Goal: Find specific page/section: Find specific page/section

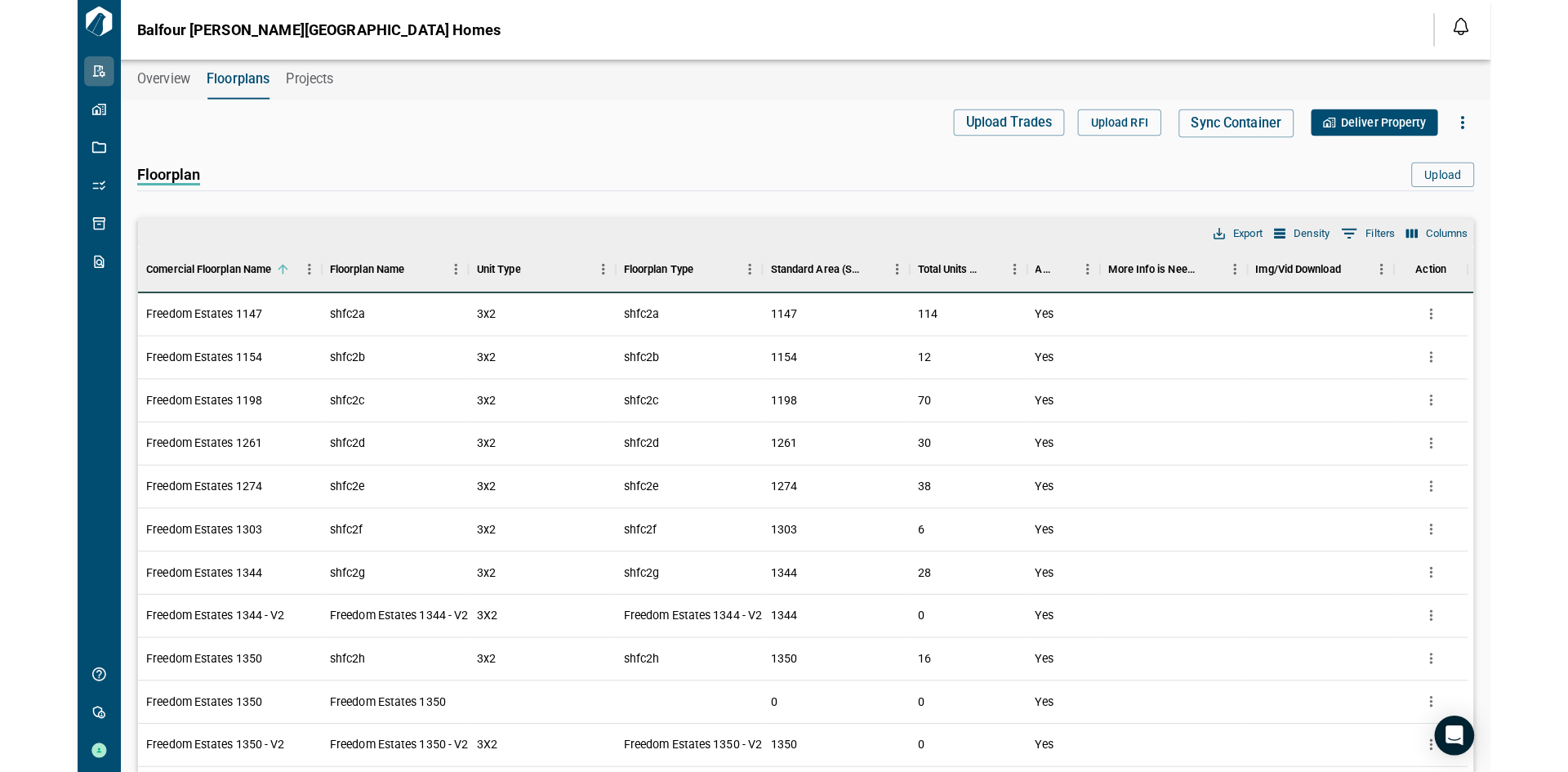
scroll to position [705, 0]
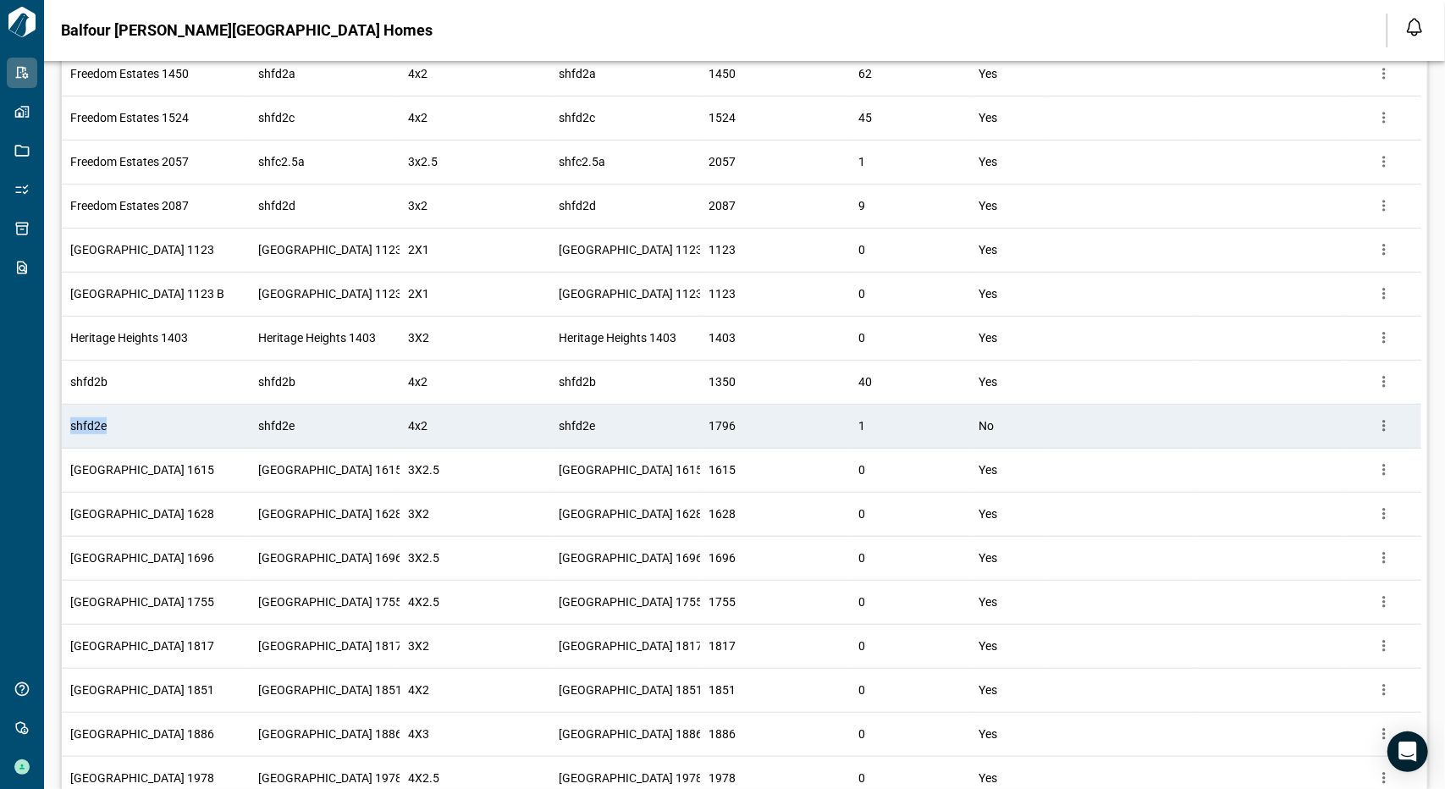
click at [137, 429] on div "shfd2e" at bounding box center [156, 427] width 188 height 44
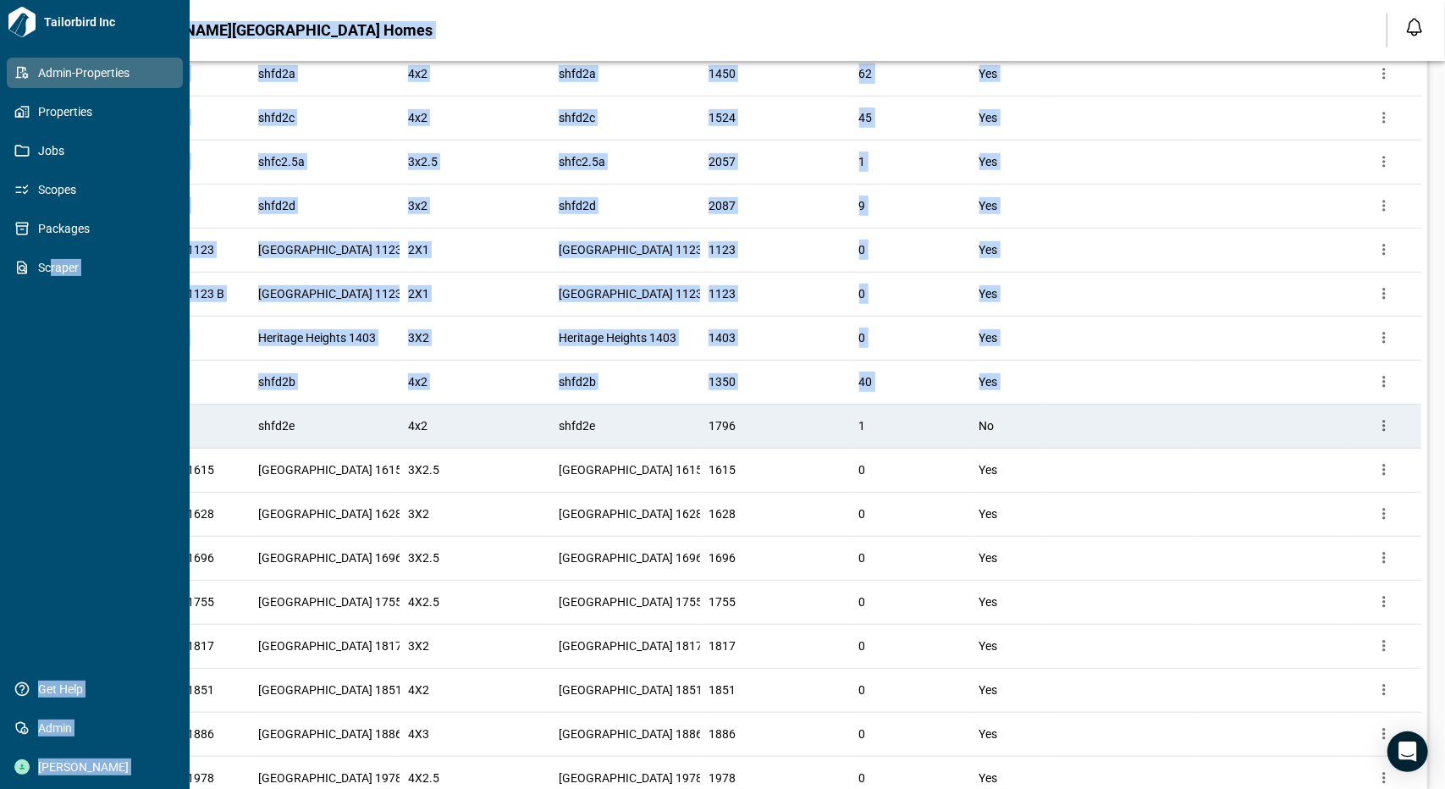
drag, startPoint x: 132, startPoint y: 425, endPoint x: 42, endPoint y: 433, distance: 90.1
click at [42, 433] on div "Tailorbird Inc Admin-Properties Properties Jobs Scopes Packages Scraper Get Hel…" at bounding box center [722, 394] width 1445 height 789
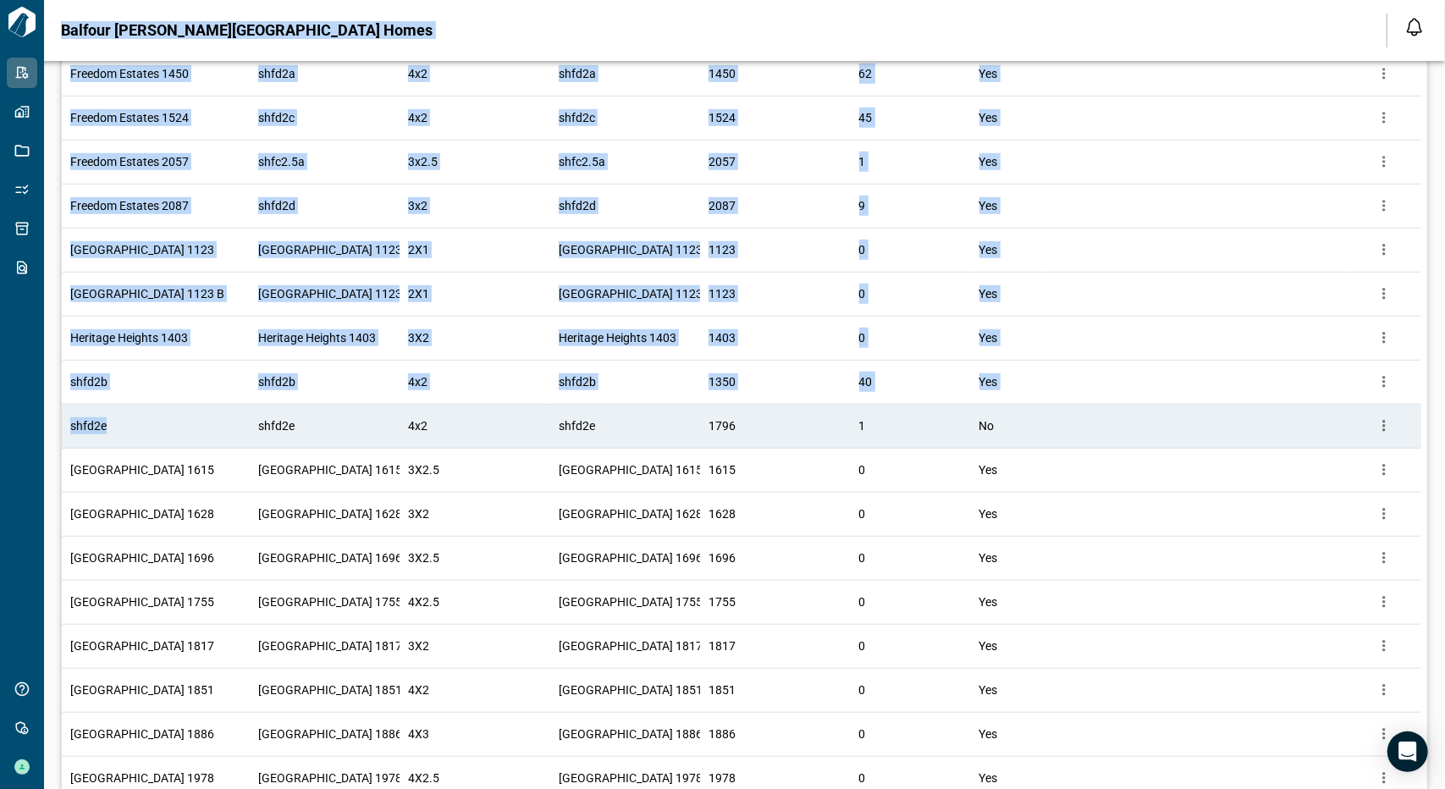
drag, startPoint x: 90, startPoint y: 427, endPoint x: 103, endPoint y: 425, distance: 13.6
click at [91, 427] on span "shfd2e" at bounding box center [88, 425] width 36 height 17
drag, startPoint x: 113, startPoint y: 425, endPoint x: 103, endPoint y: 425, distance: 10.2
click at [112, 425] on div "shfd2e" at bounding box center [156, 427] width 188 height 44
click at [75, 428] on span "shfd2e" at bounding box center [88, 425] width 36 height 17
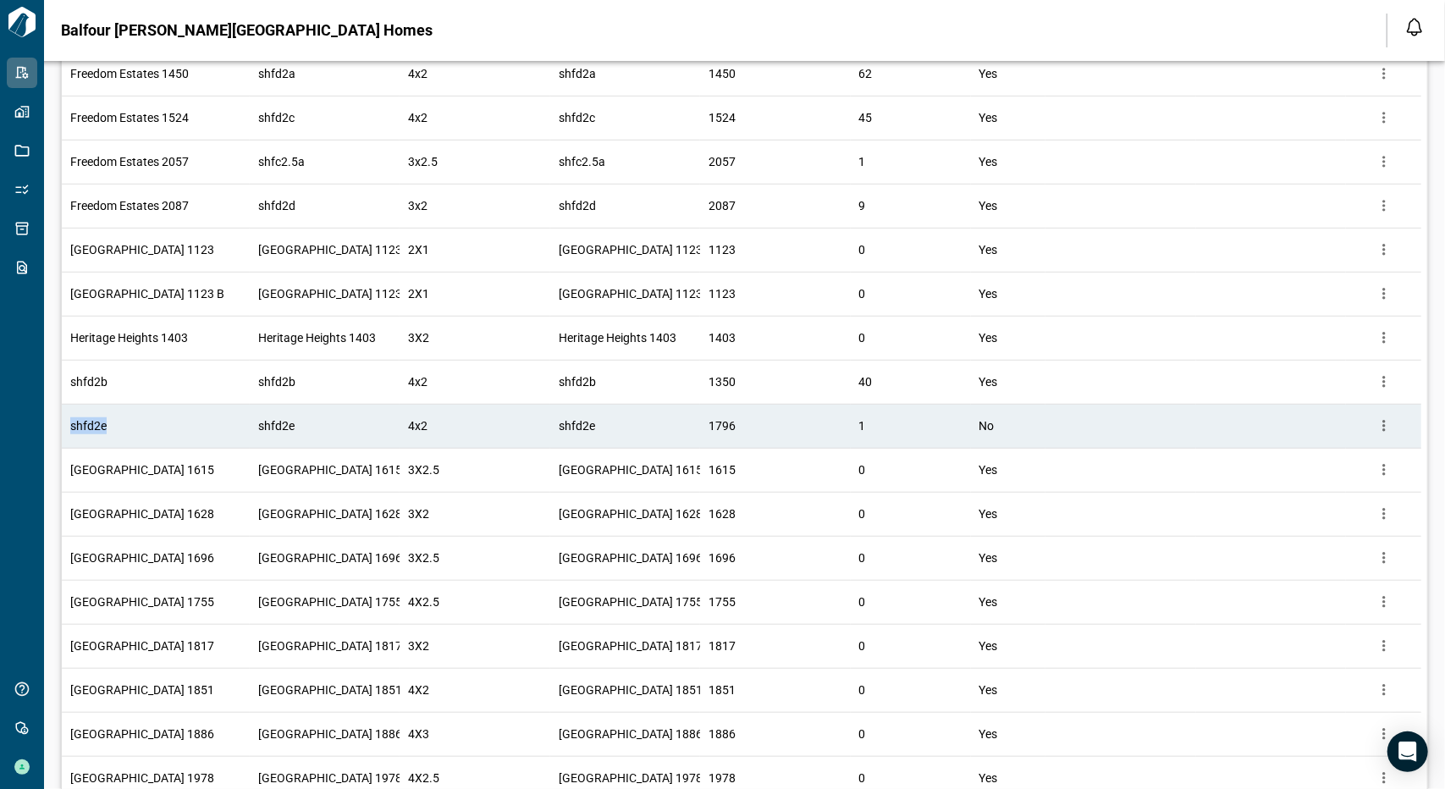
drag, startPoint x: 106, startPoint y: 424, endPoint x: 66, endPoint y: 431, distance: 40.4
click at [66, 431] on div "shfd2e" at bounding box center [156, 427] width 188 height 44
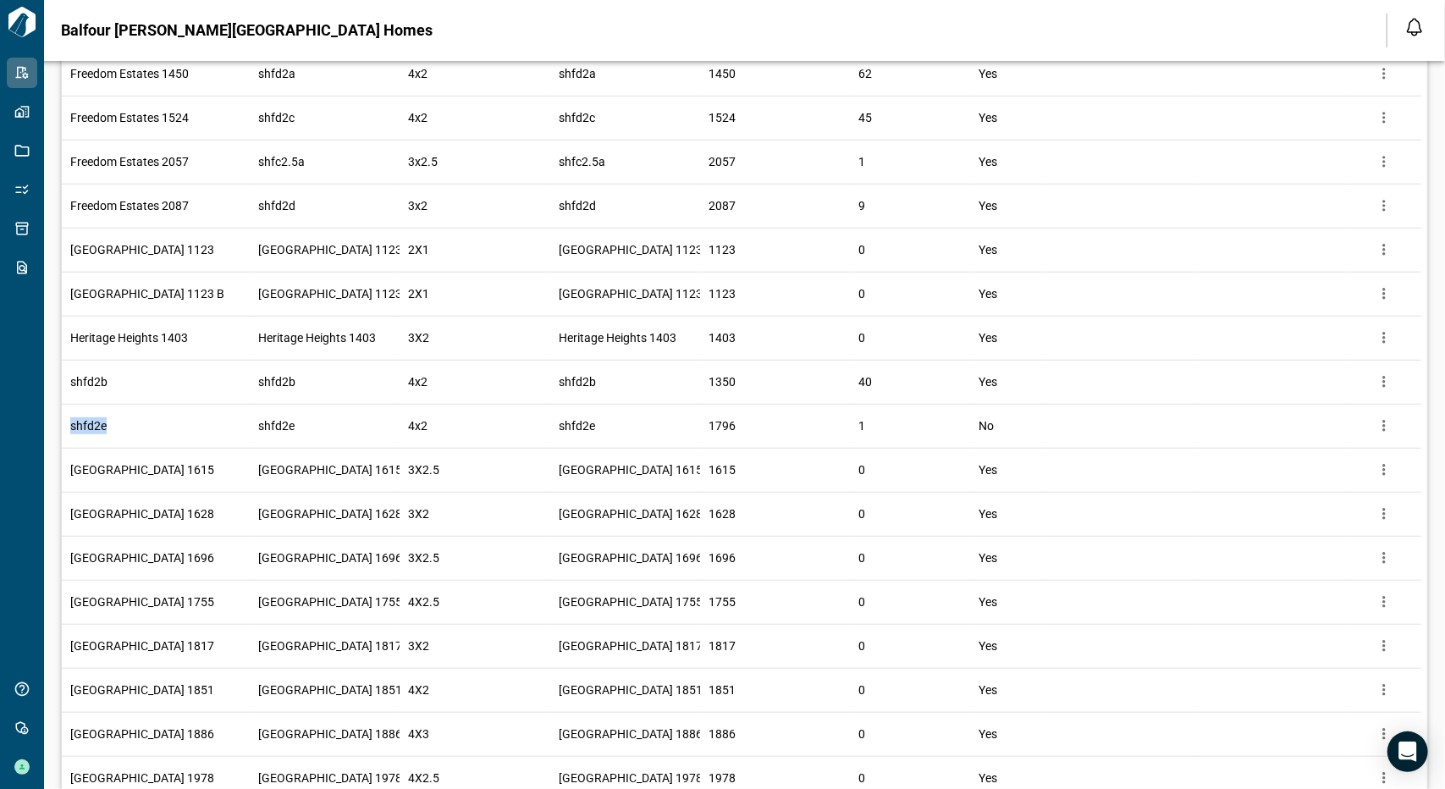
copy span "shfd2e"
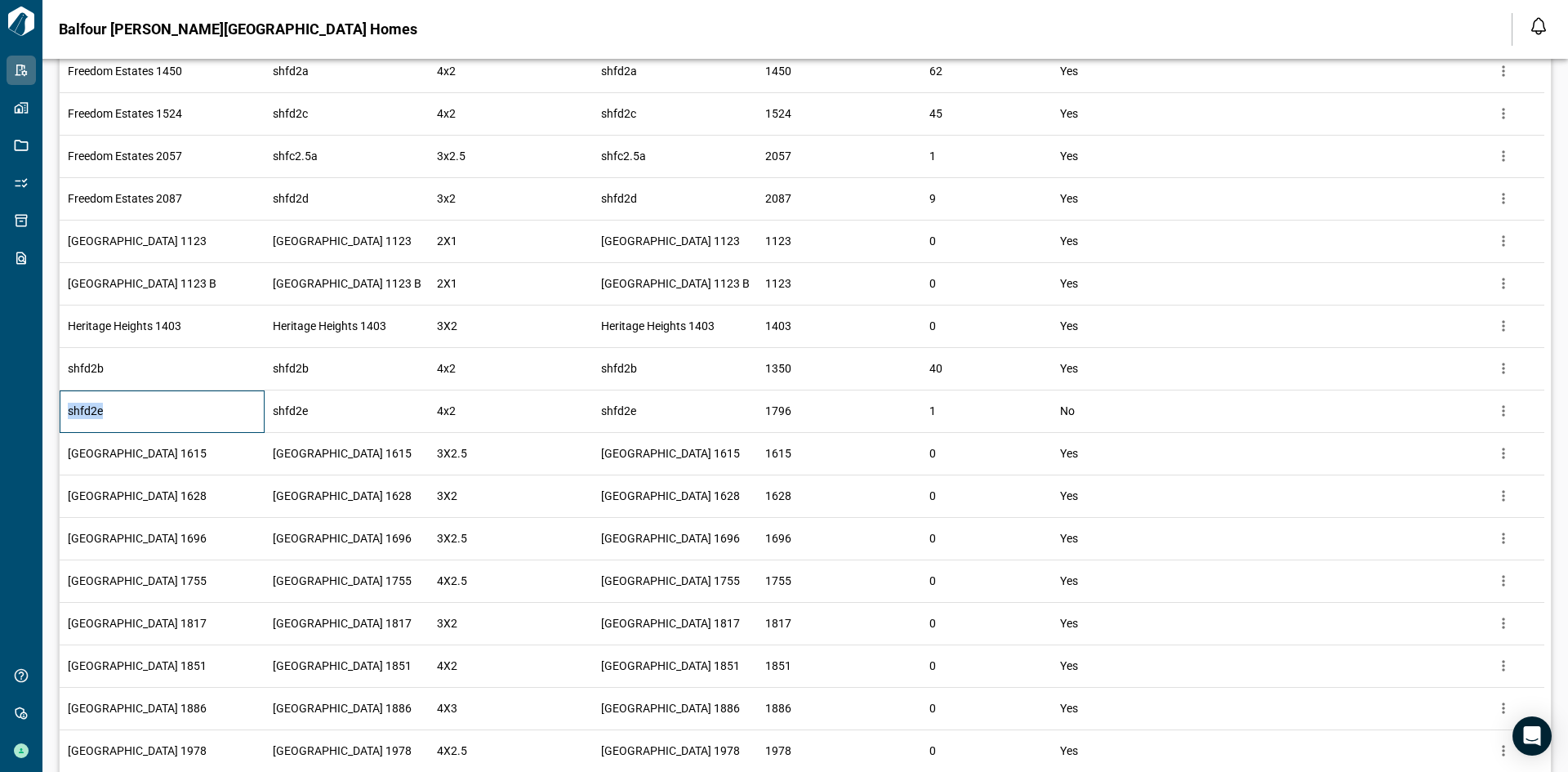
click at [105, 413] on div "shfd2e" at bounding box center [162, 412] width 205 height 42
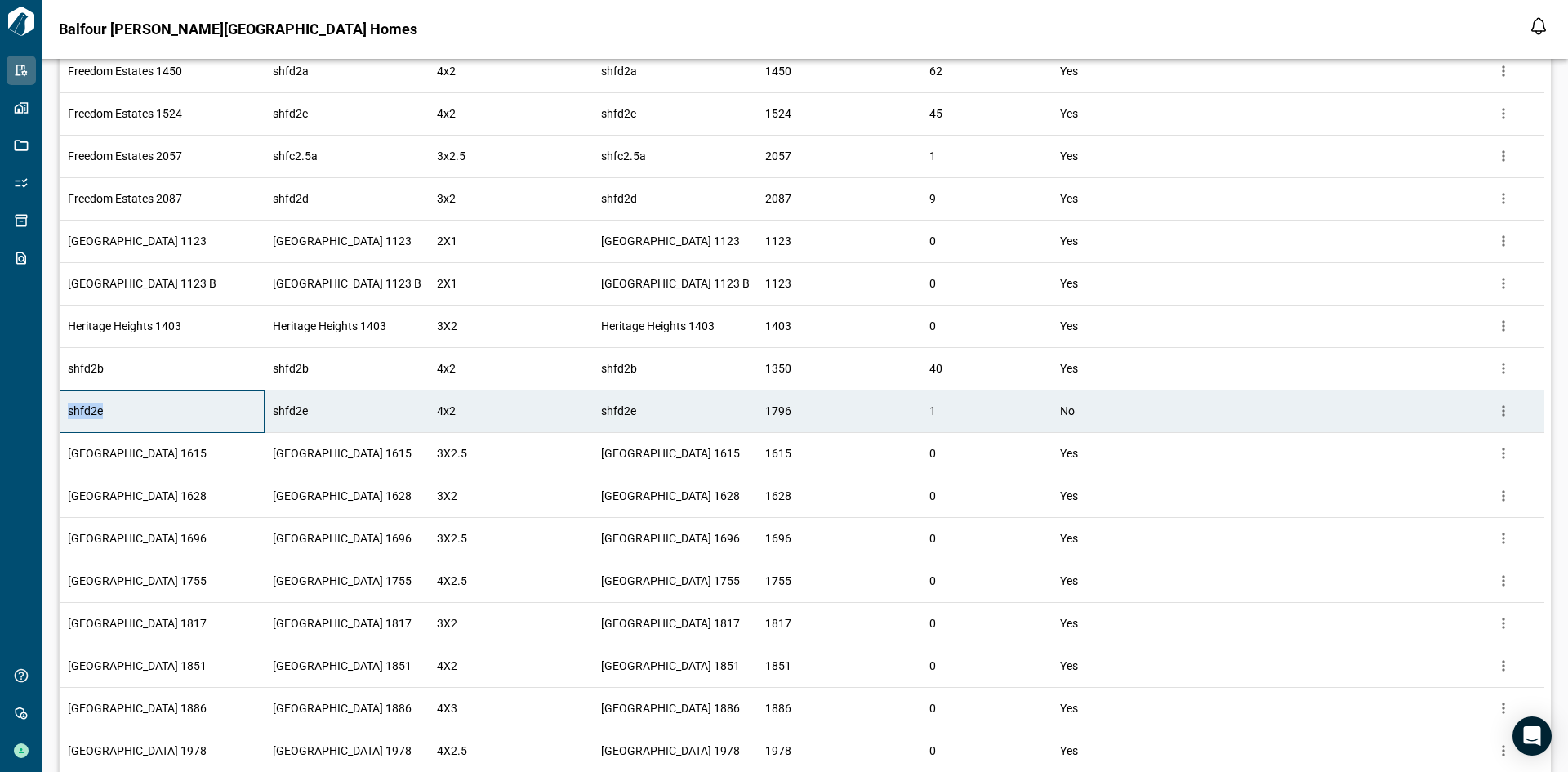
drag, startPoint x: 109, startPoint y: 411, endPoint x: 477, endPoint y: 329, distance: 377.0
click at [64, 410] on div "shfd2e" at bounding box center [162, 412] width 205 height 42
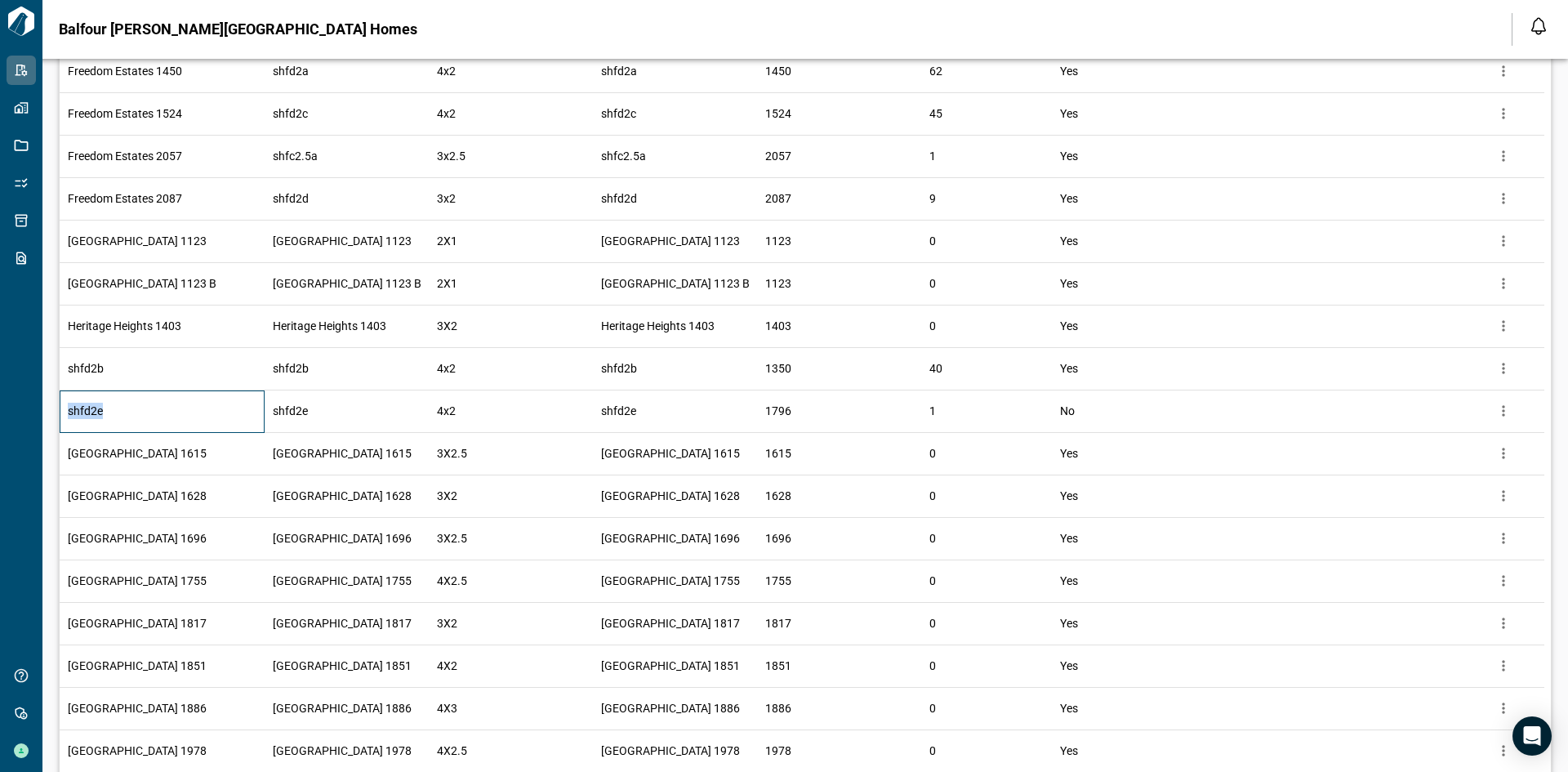
copy span "shfd2e"
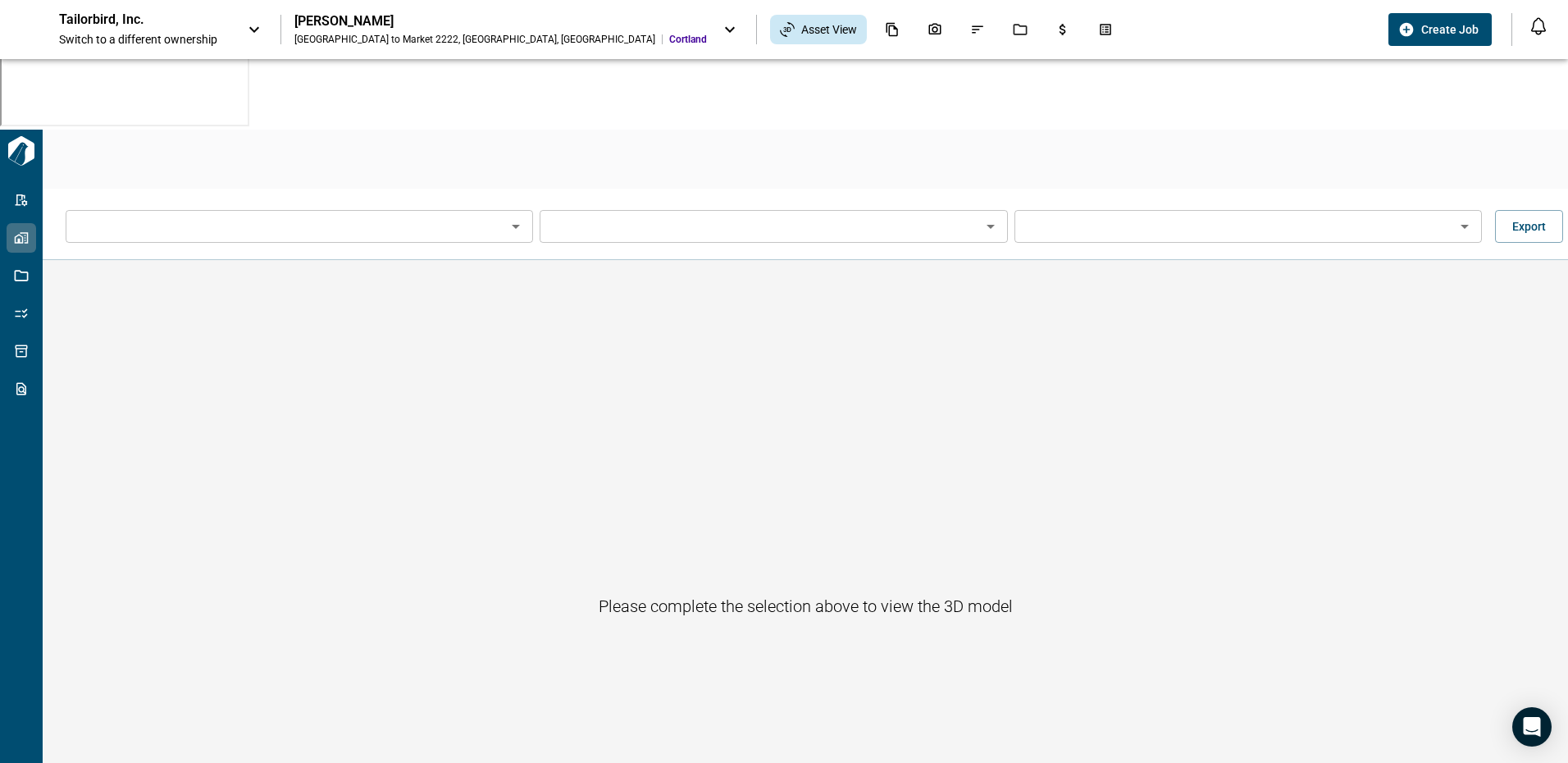
type input "****"
